Goal: Check status: Check status

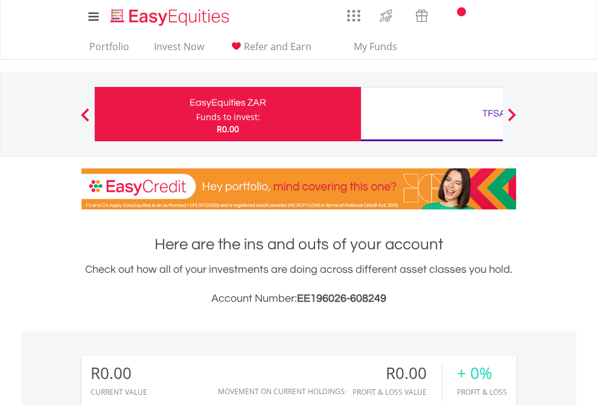
scroll to position [116, 190]
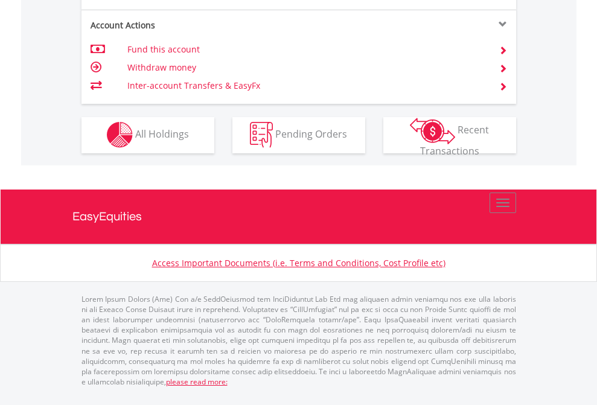
scroll to position [1130, 0]
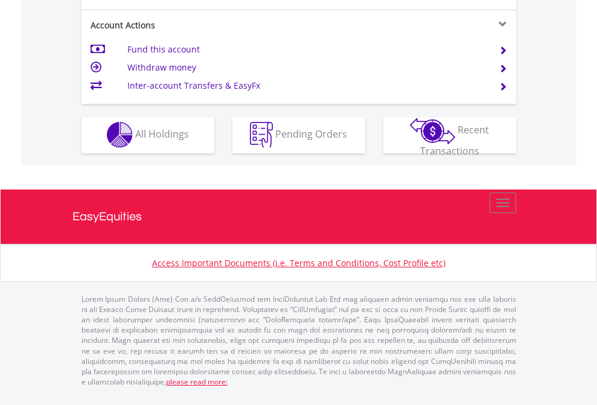
scroll to position [1130, 0]
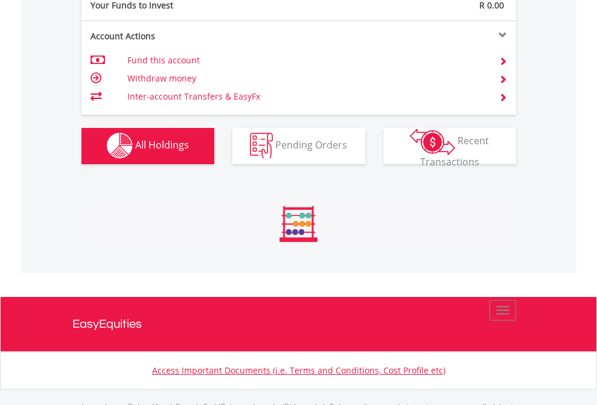
scroll to position [1196, 0]
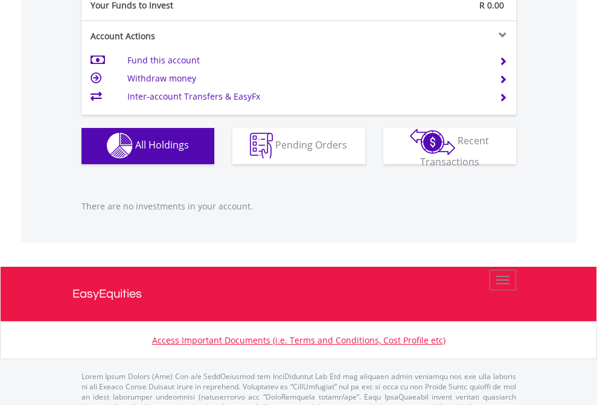
scroll to position [1196, 0]
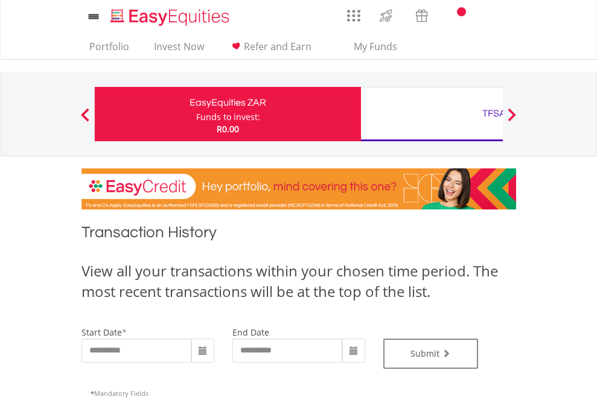
type input "**********"
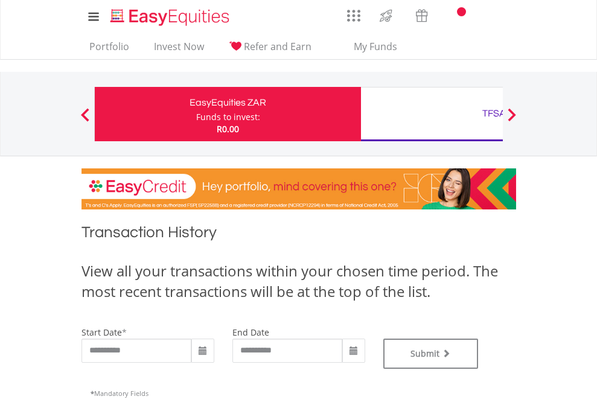
click at [432, 114] on div "TFSA" at bounding box center [495, 113] width 252 height 17
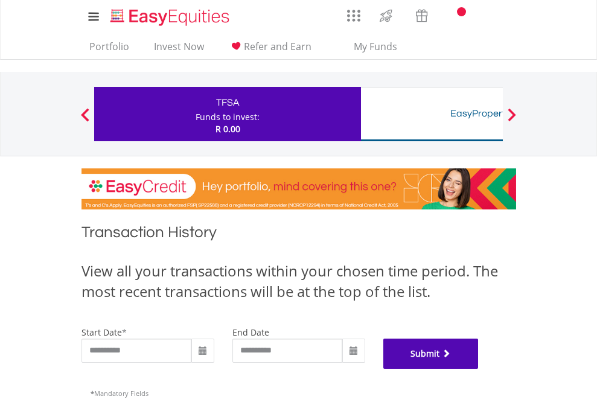
click at [479, 369] on button "Submit" at bounding box center [431, 354] width 95 height 30
